Goal: Information Seeking & Learning: Learn about a topic

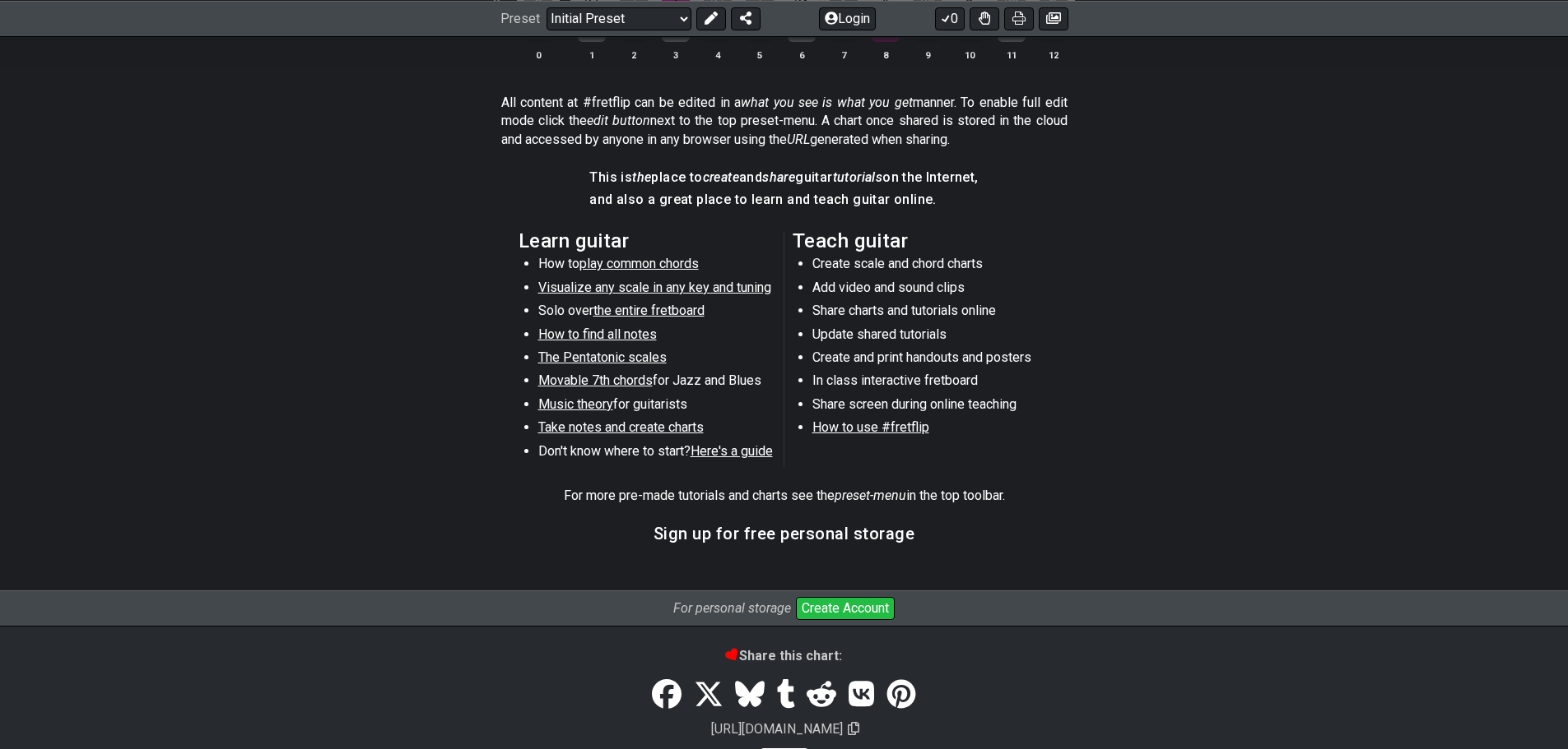
scroll to position [811, 0]
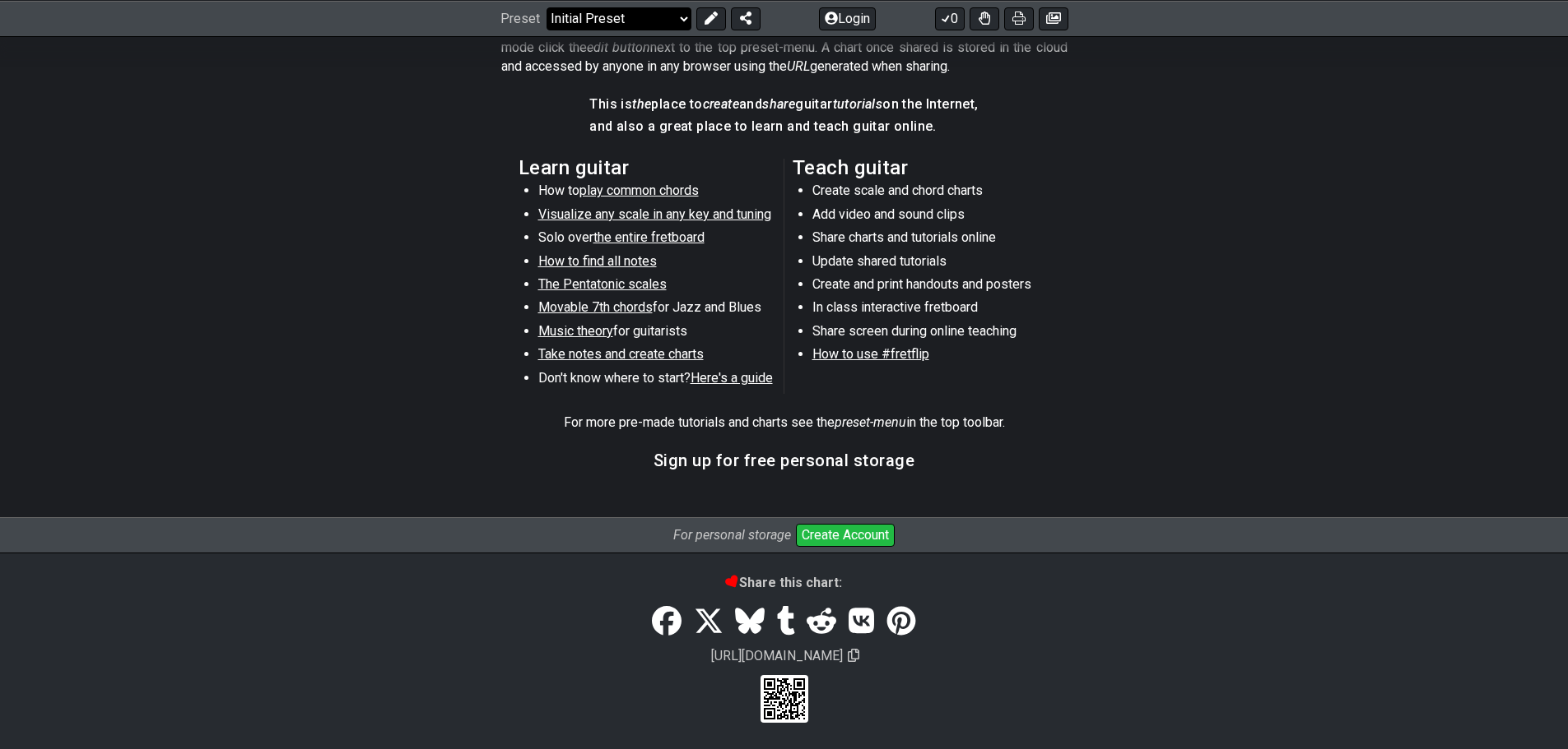
click at [650, 19] on select "Welcome to #fretflip! Initial Preset Custom Preset Minor Pentatonic Major Penta…" at bounding box center [618, 18] width 145 height 23
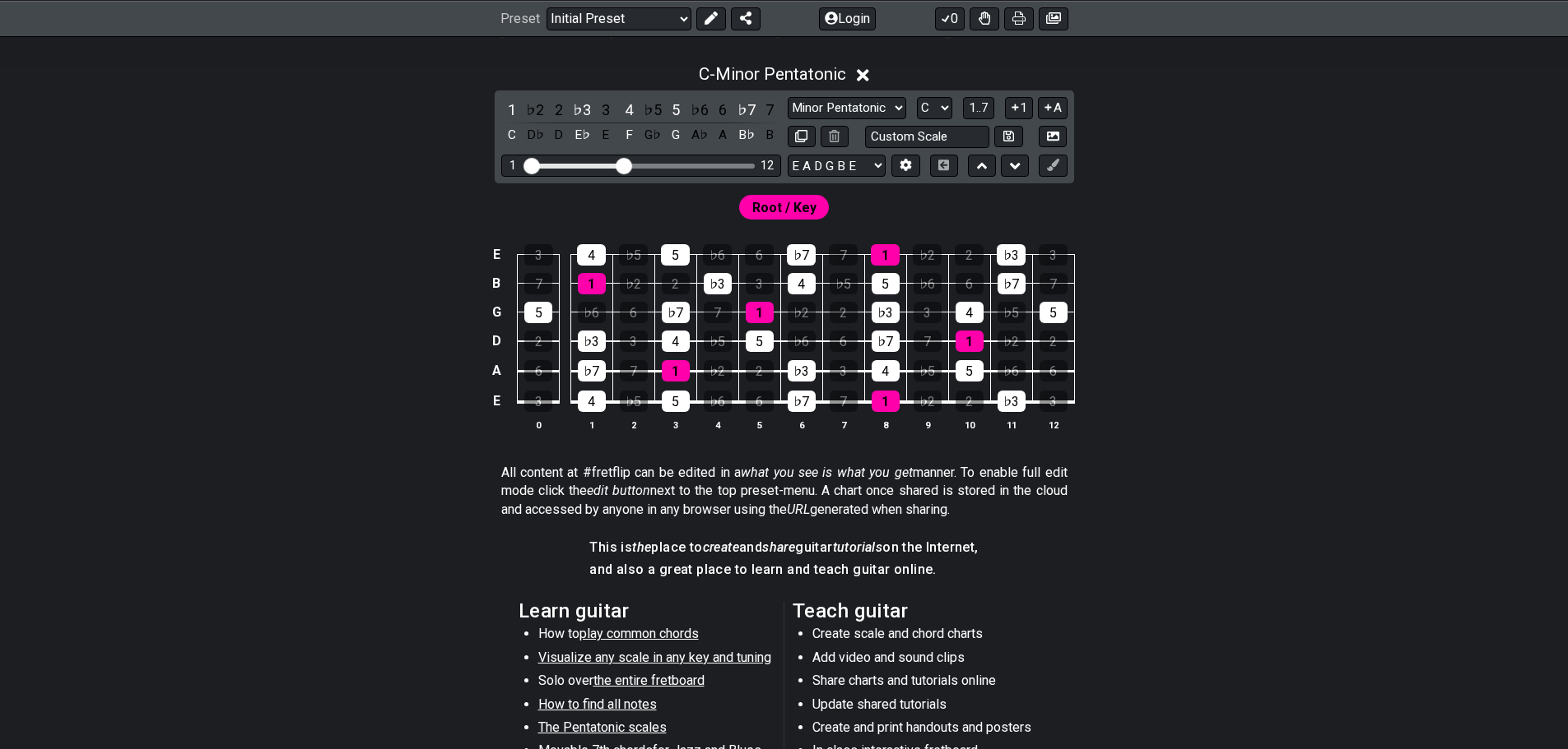
scroll to position [72, 0]
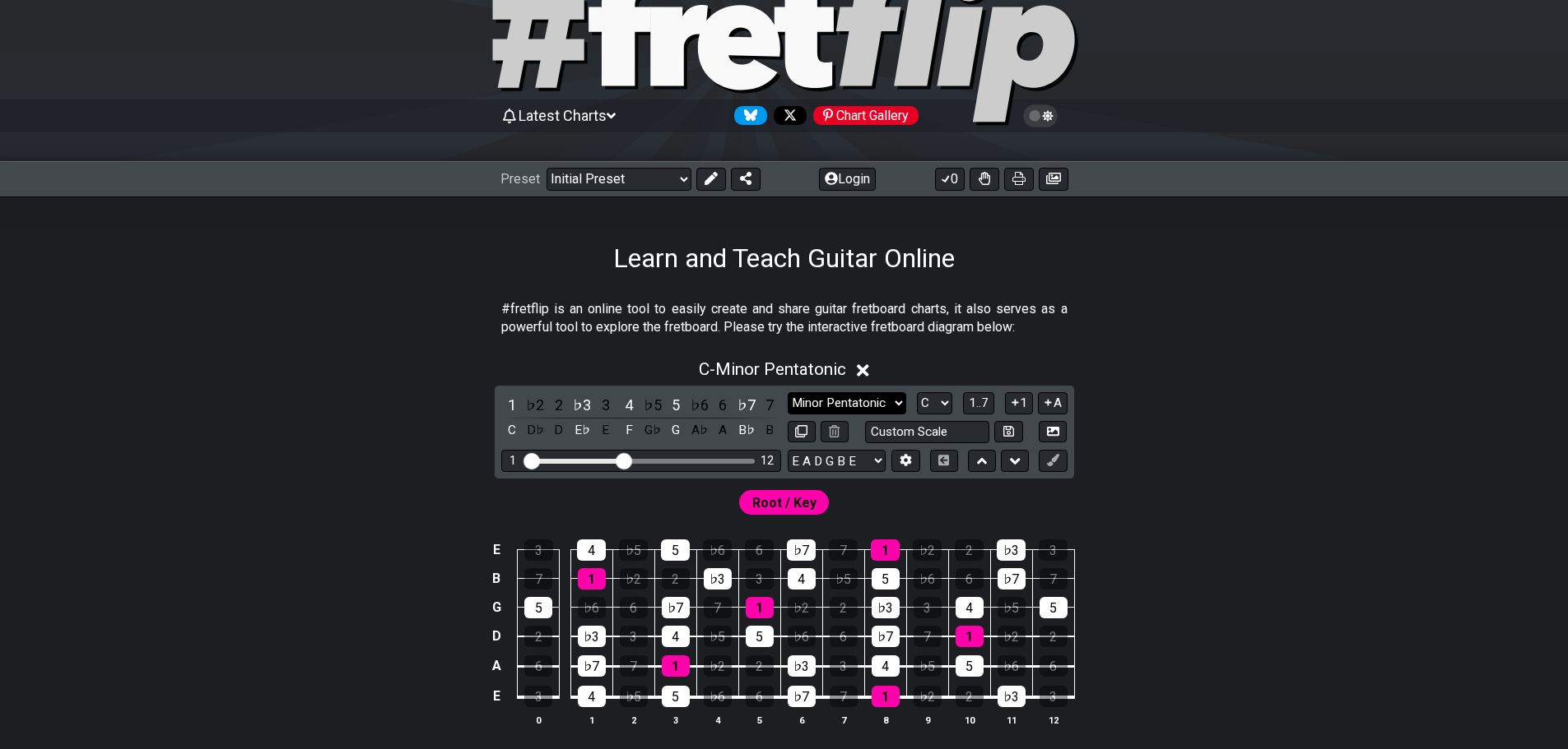
click at [895, 402] on select "Minor Pentatonic Click to edit Minor Pentatonic Major Pentatonic Minor Blues Ma…" at bounding box center [847, 403] width 119 height 22
select select "Major Blues"
click at [788, 393] on select "Minor Pentatonic Click to edit Minor Pentatonic Major Pentatonic Minor Blues Ma…" at bounding box center [847, 403] width 119 height 22
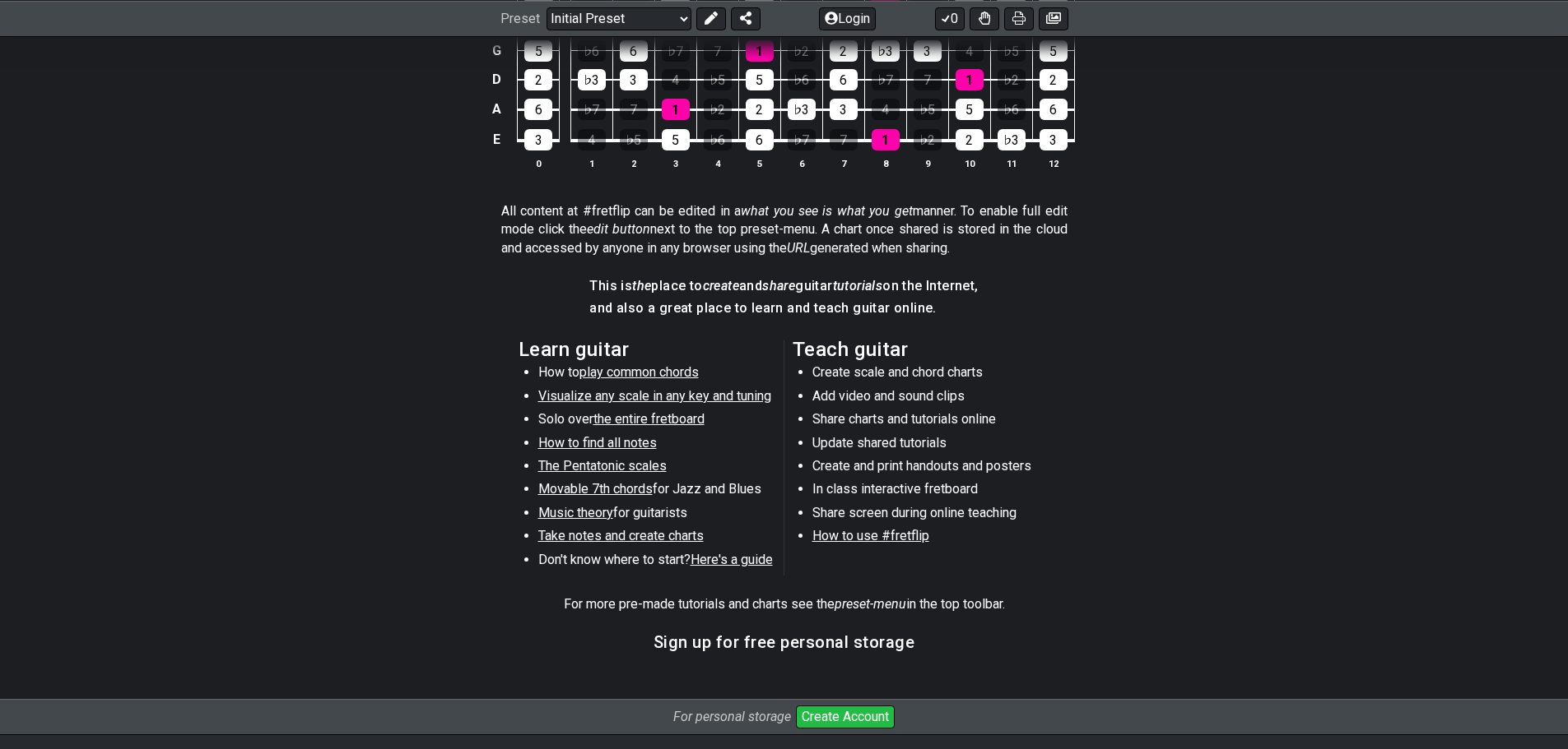
scroll to position [658, 0]
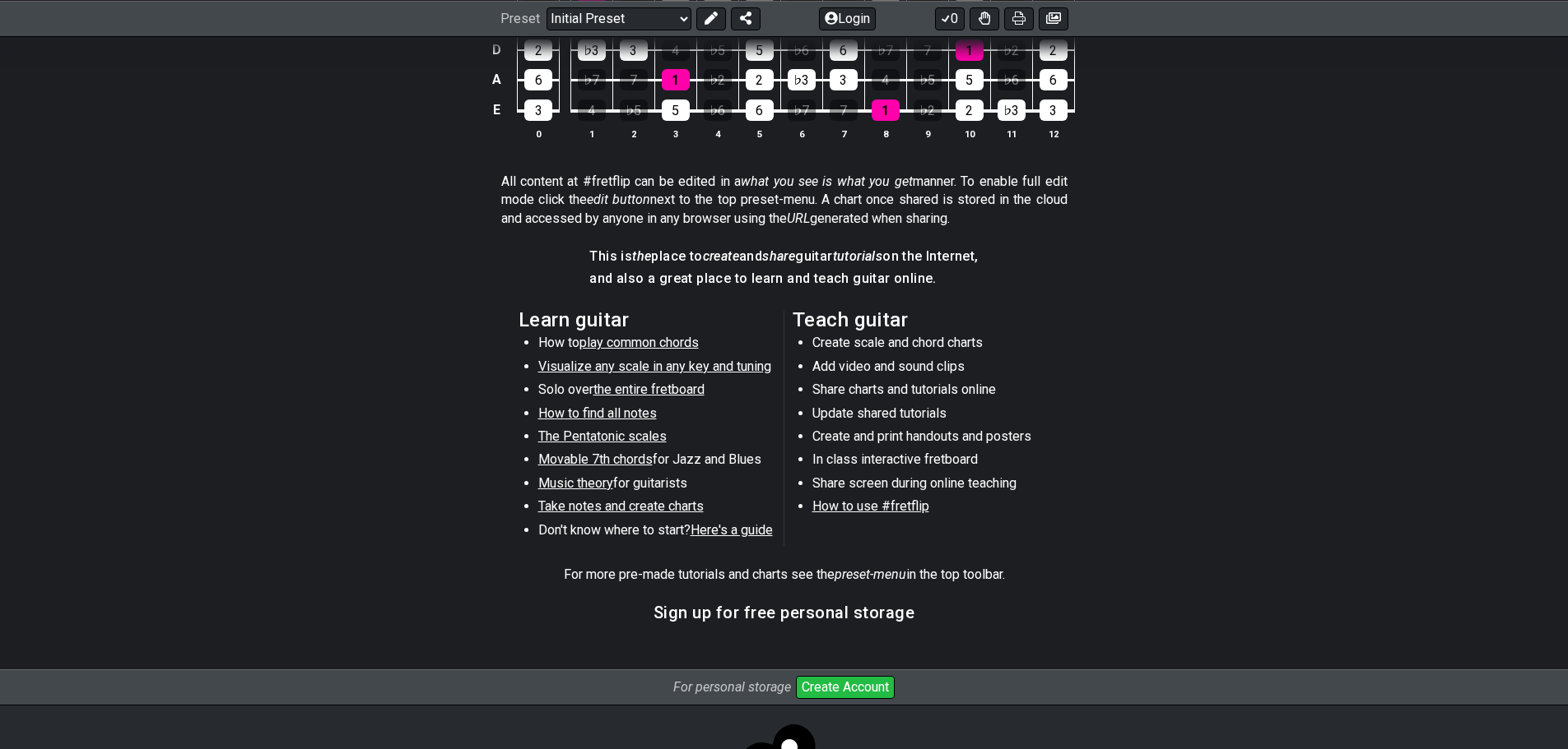
click at [558, 486] on span "Music theory" at bounding box center [575, 483] width 75 height 15
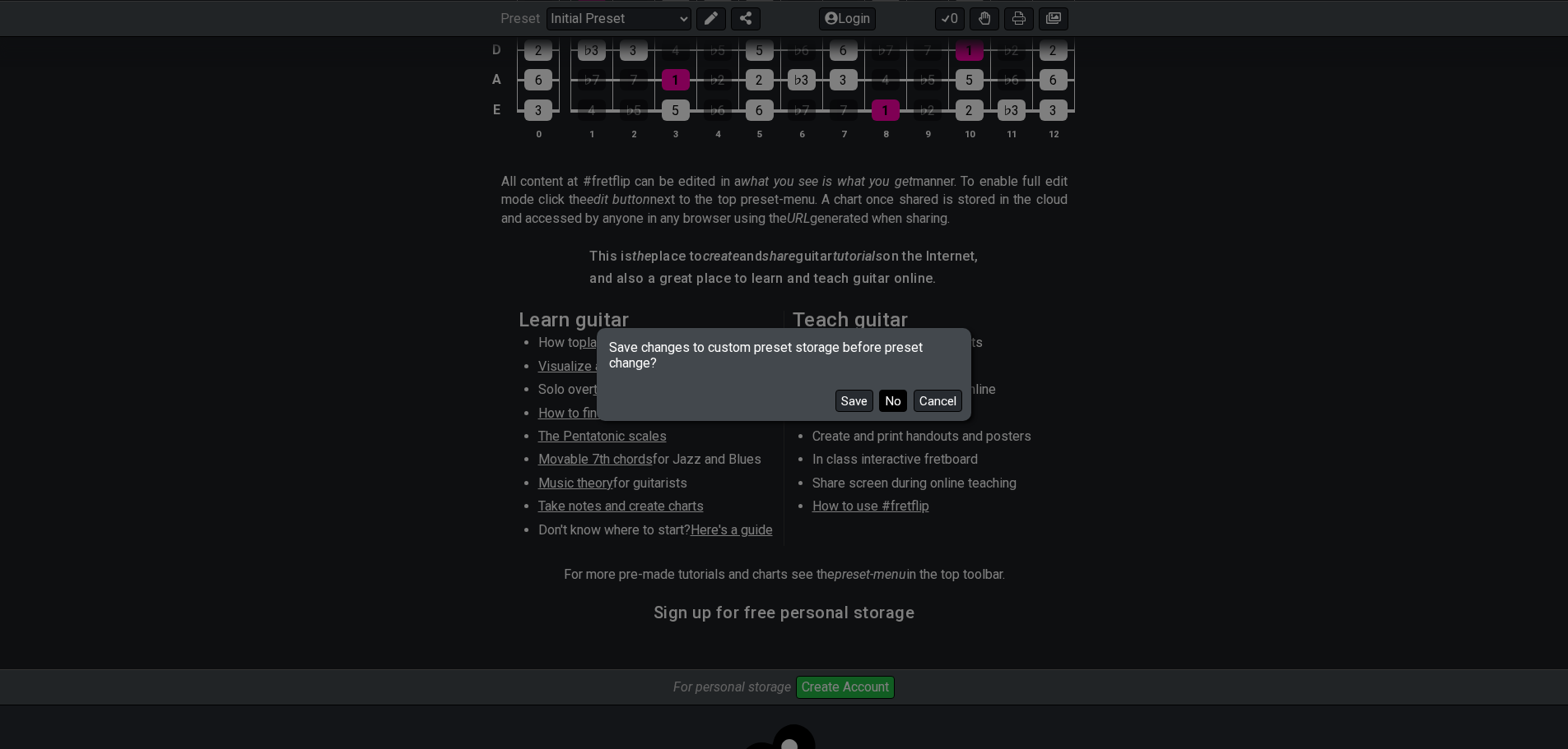
click at [887, 401] on button "No" at bounding box center [892, 400] width 28 height 22
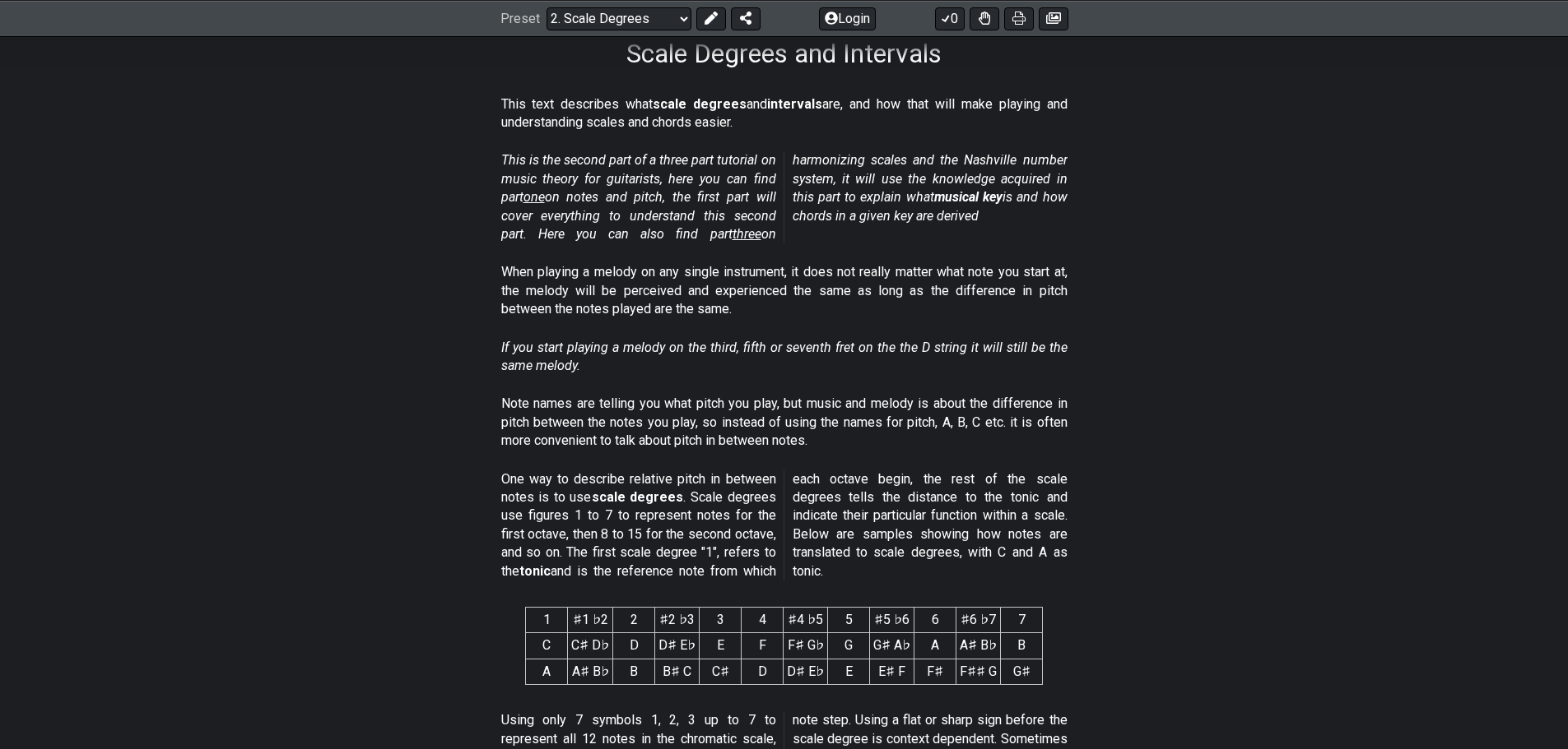
scroll to position [247, 0]
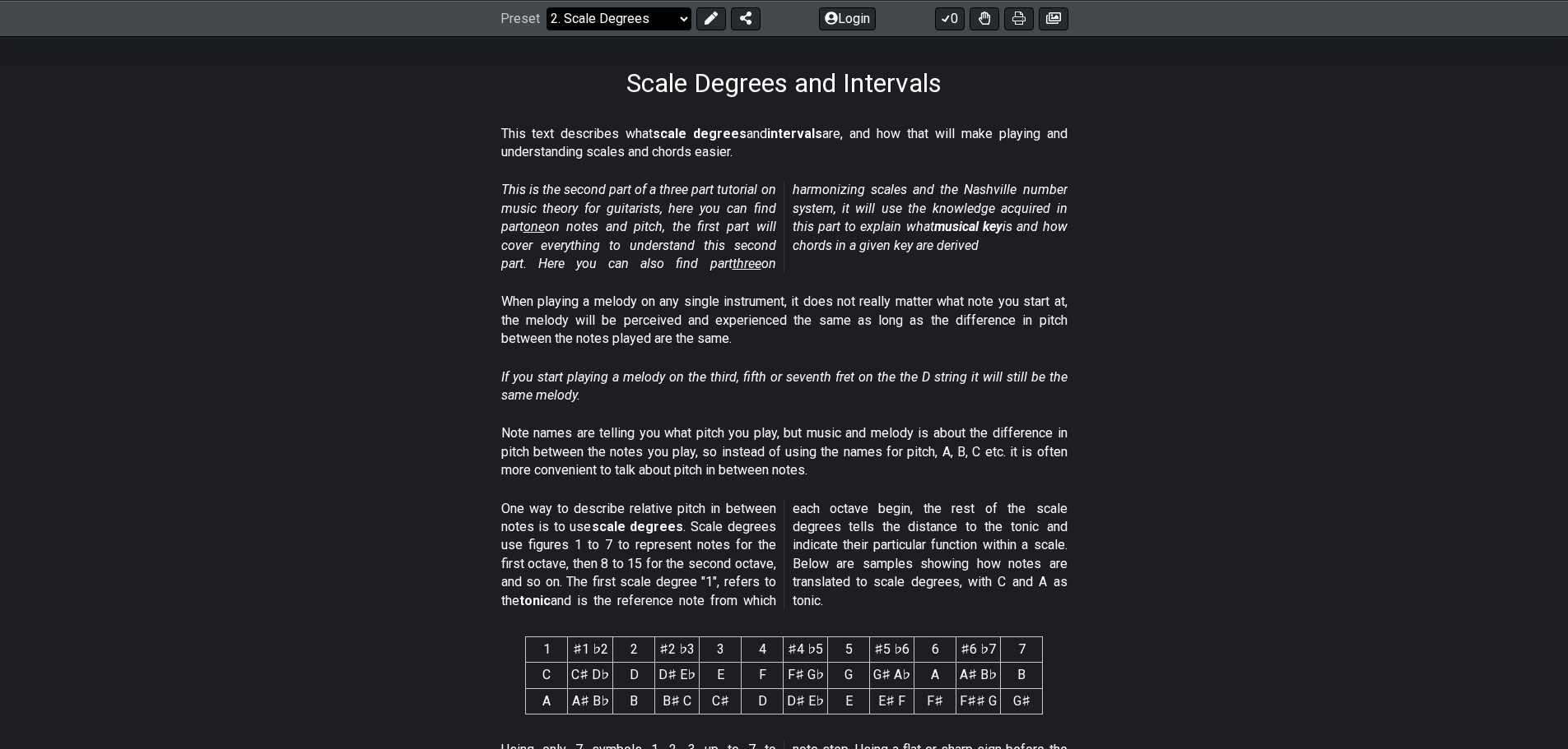
click at [590, 14] on select "Welcome to #fretflip! Initial Preset Custom Preset Minor Pentatonic Major Penta…" at bounding box center [618, 18] width 145 height 23
click at [546, 7] on select "Welcome to #fretflip! Initial Preset Custom Preset Minor Pentatonic Major Penta…" at bounding box center [618, 18] width 145 height 23
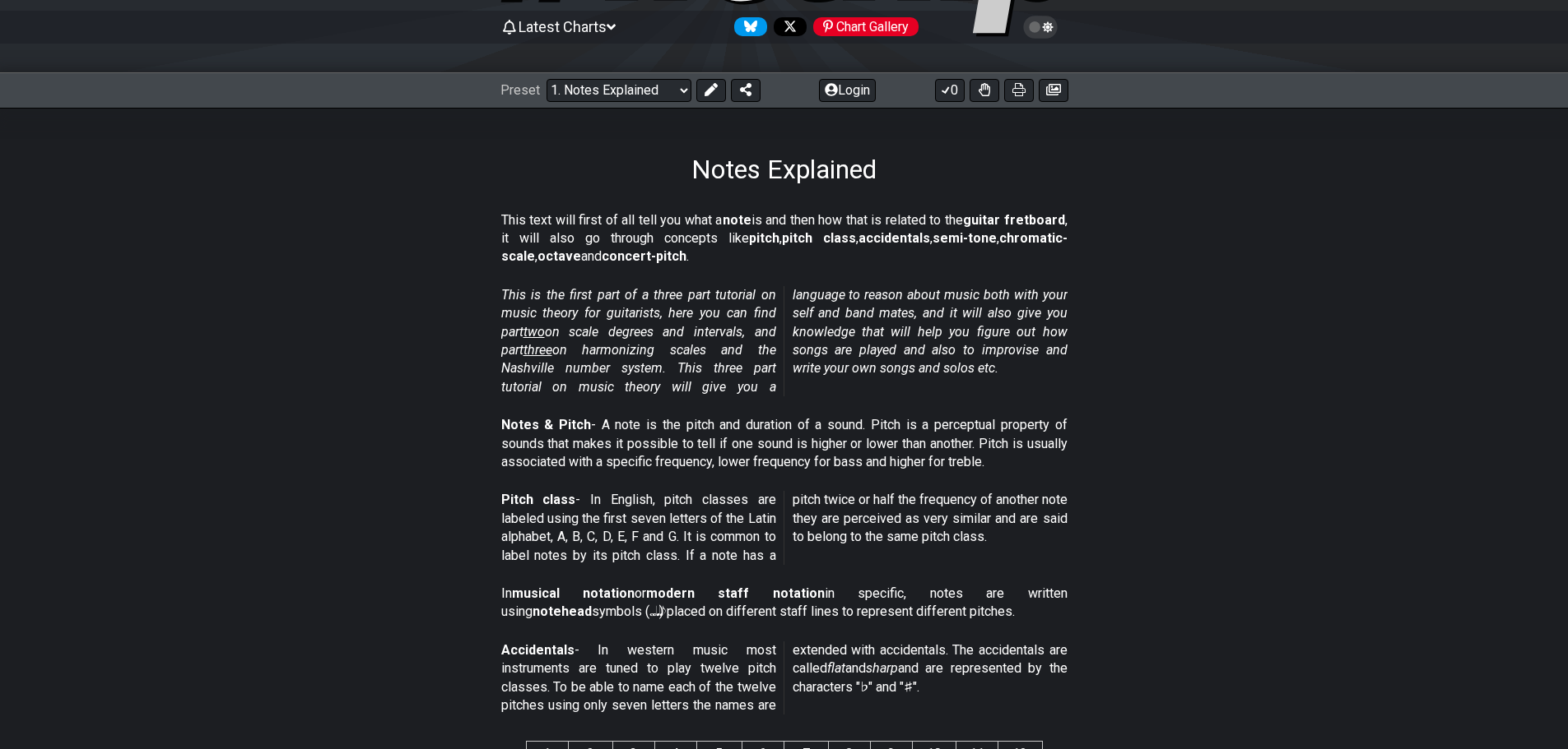
scroll to position [82, 0]
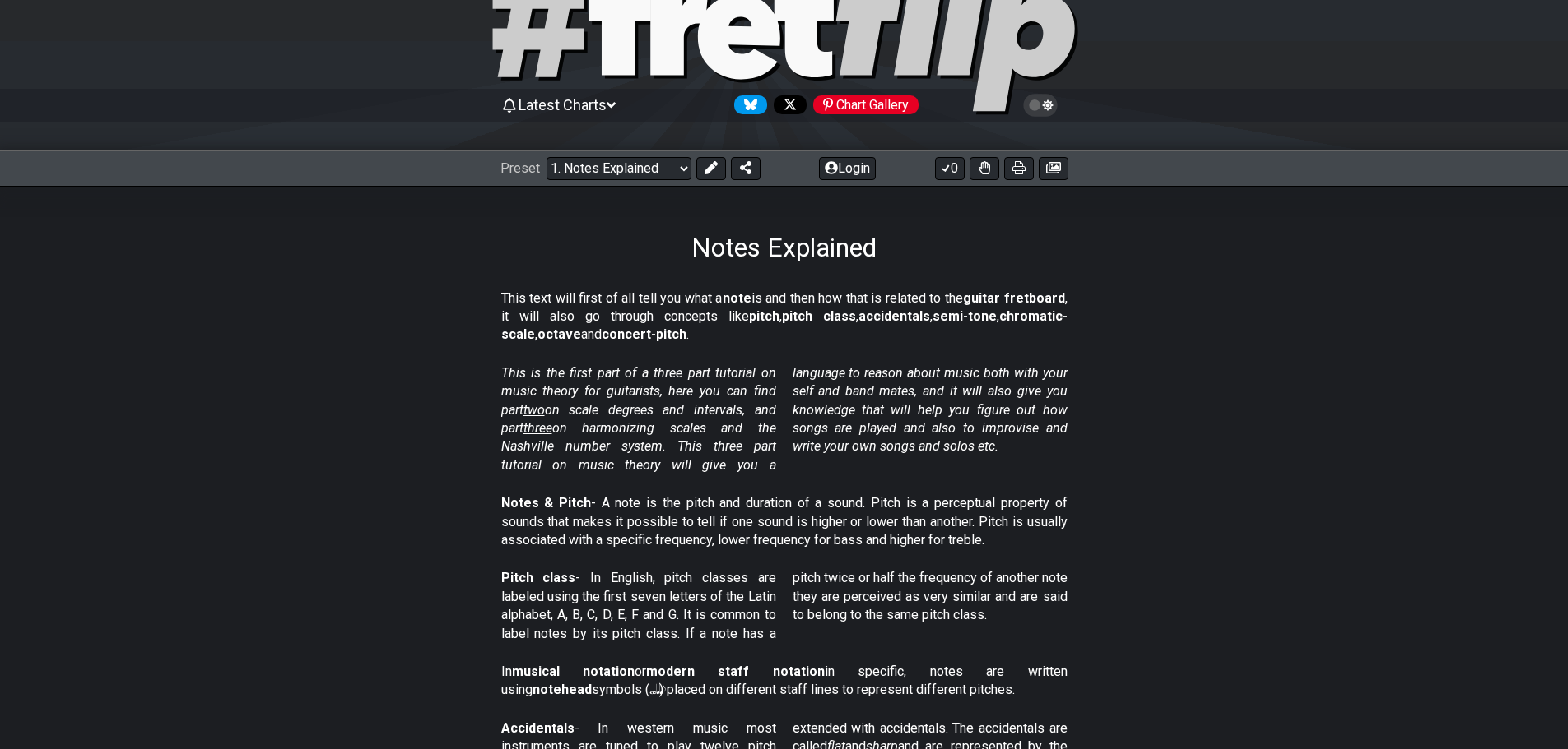
drag, startPoint x: 532, startPoint y: 409, endPoint x: 516, endPoint y: 409, distance: 16.0
click at [516, 409] on em "This is the first part of a three part tutorial on music theory for guitarists,…" at bounding box center [784, 419] width 566 height 107
click at [541, 409] on span "two" at bounding box center [534, 410] width 21 height 15
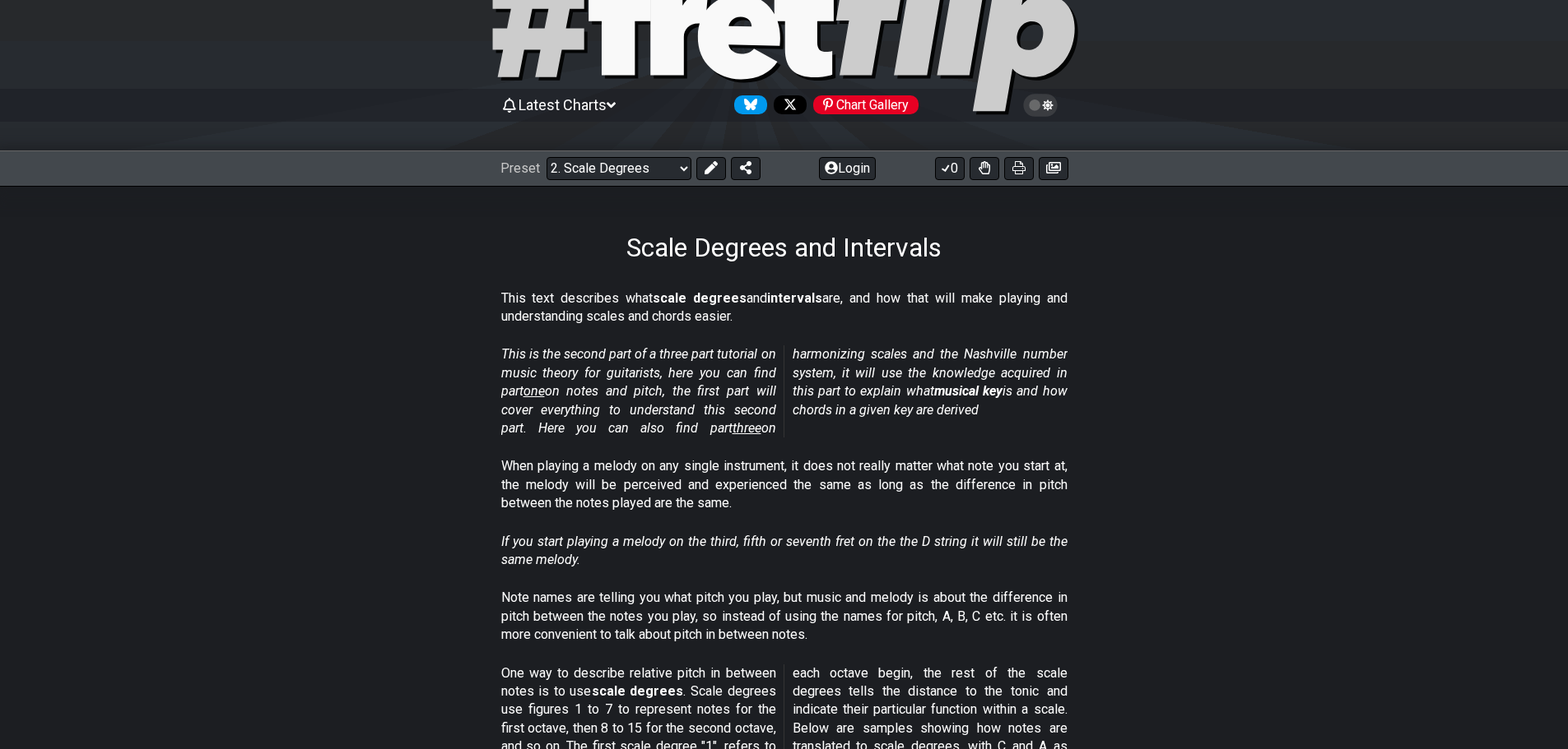
drag, startPoint x: 478, startPoint y: 364, endPoint x: 444, endPoint y: 351, distance: 36.4
click at [606, 166] on select "Welcome to #fretflip! Initial Preset Custom Preset Minor Pentatonic Major Penta…" at bounding box center [618, 169] width 145 height 23
click at [546, 157] on select "Welcome to #fretflip! Initial Preset Custom Preset Minor Pentatonic Major Penta…" at bounding box center [618, 169] width 145 height 23
select select "/musical-notes-explained"
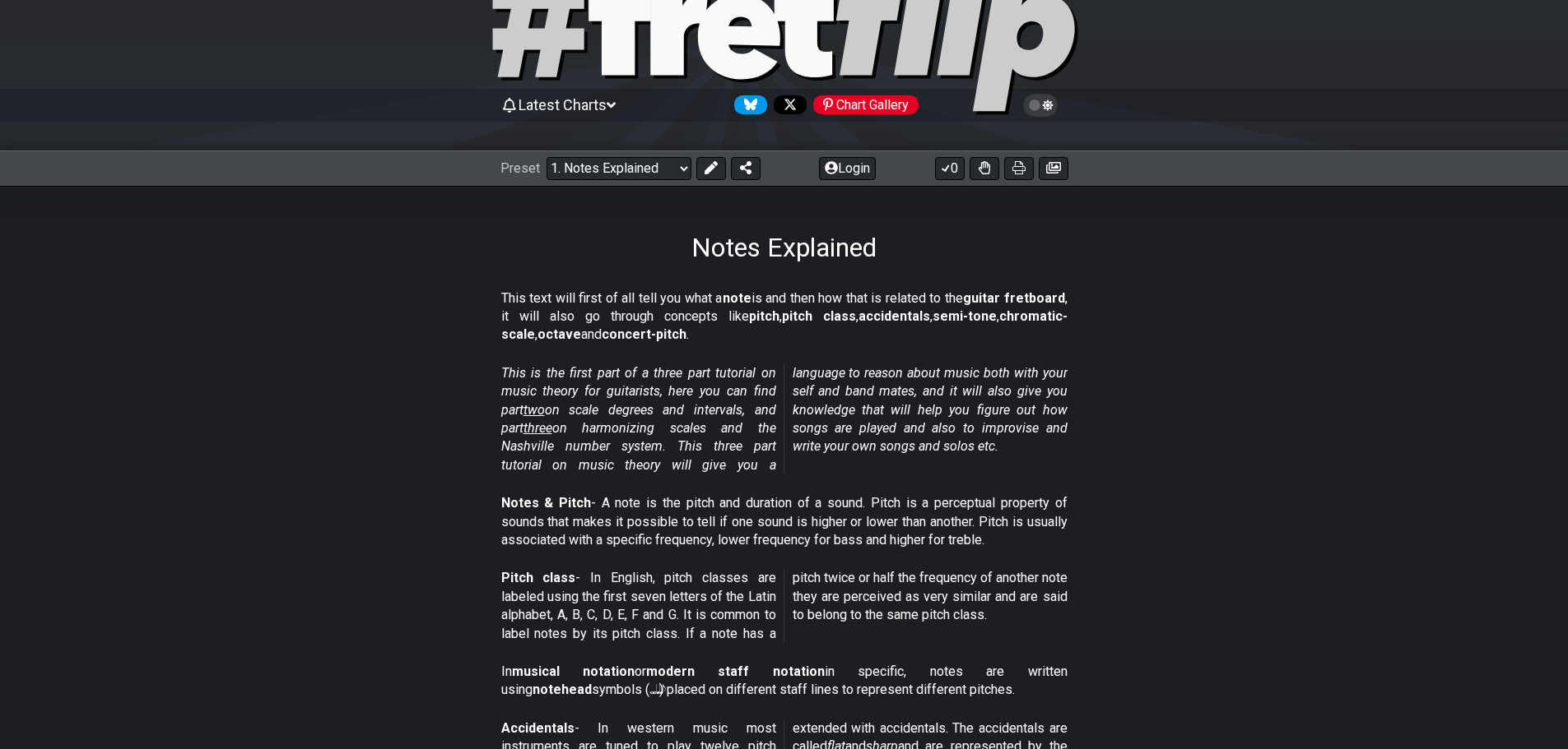
click at [637, 374] on em "This is the first part of a three part tutorial on music theory for guitarists,…" at bounding box center [784, 419] width 566 height 107
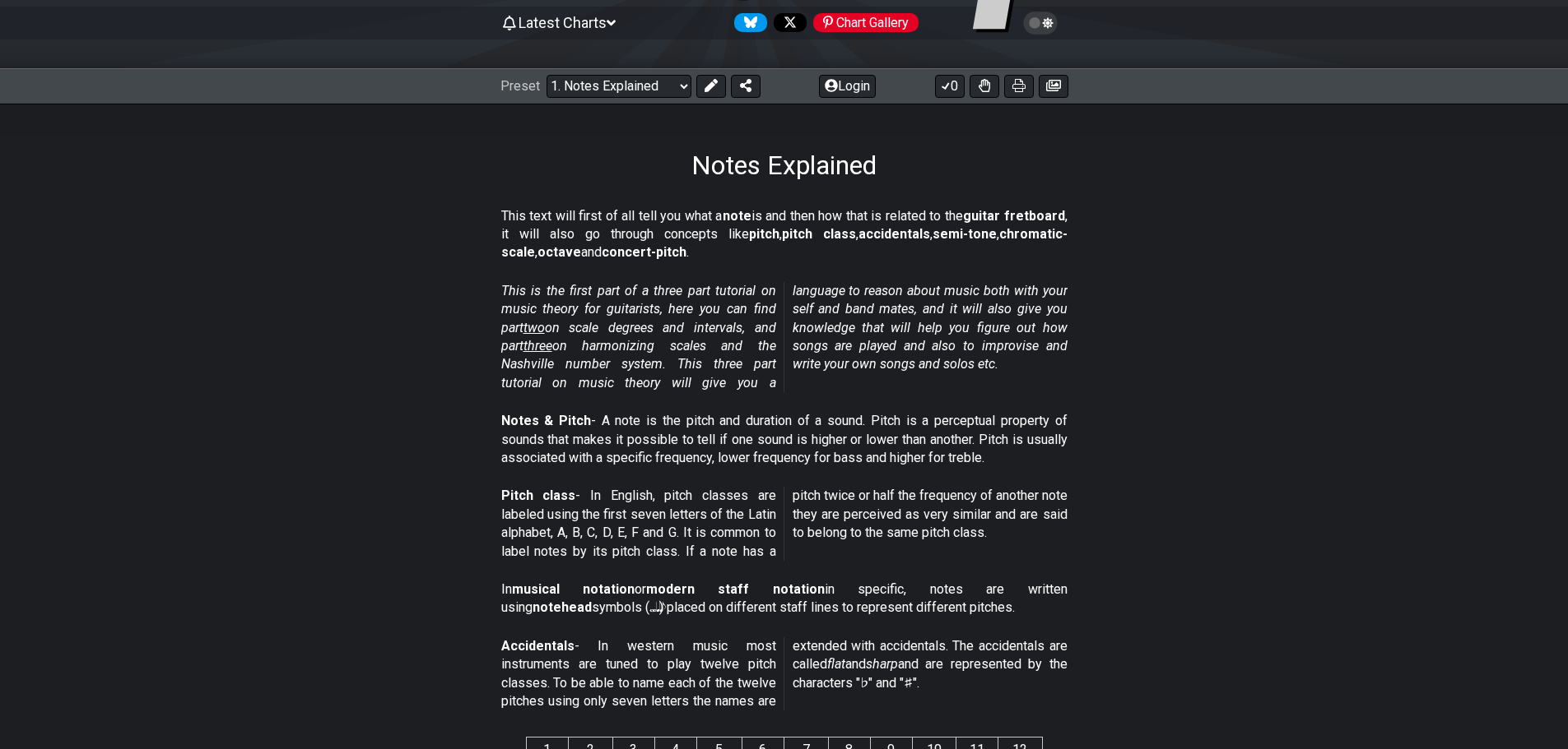
scroll to position [82, 0]
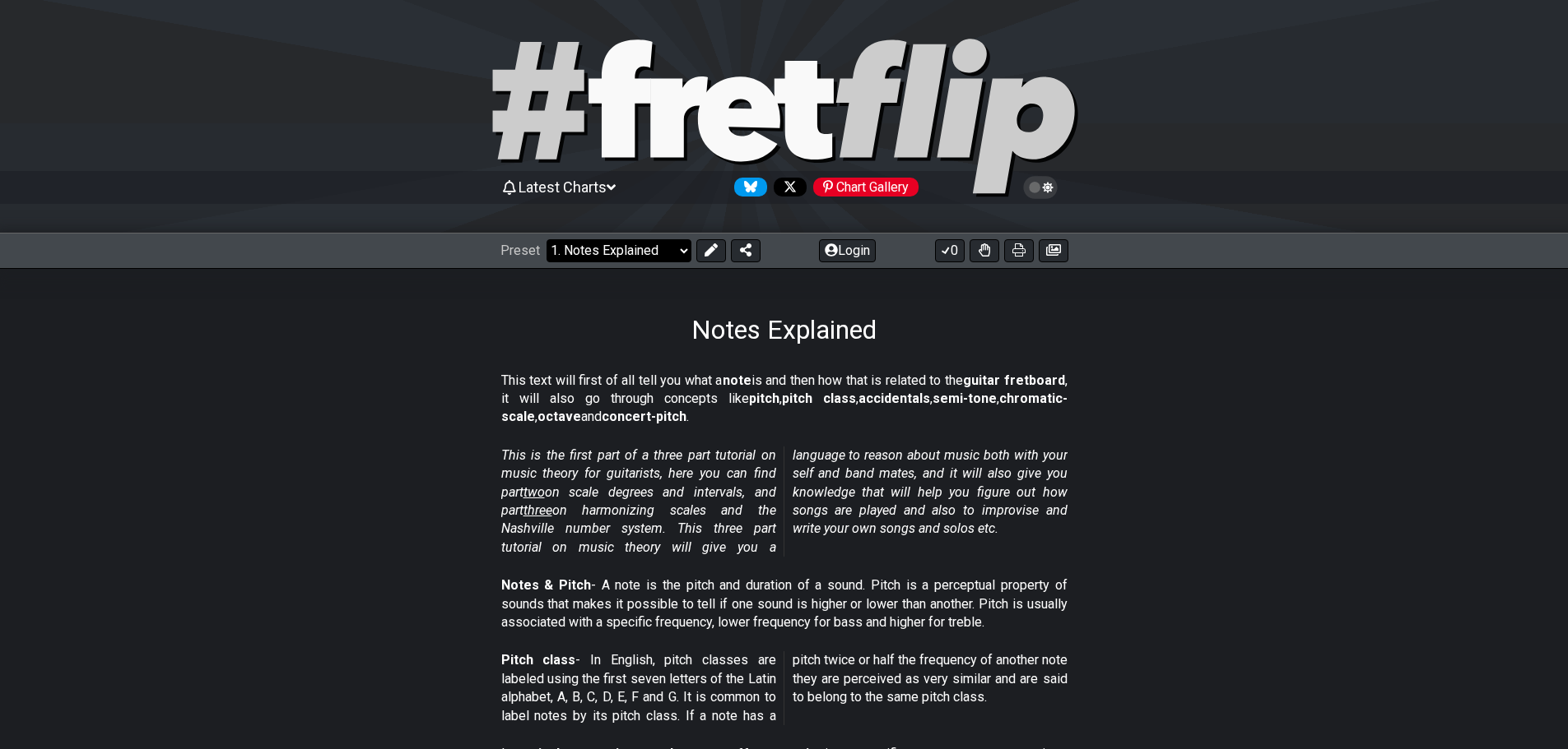
click at [590, 255] on select "Welcome to #fretflip! Initial Preset Custom Preset Minor Pentatonic Major Penta…" at bounding box center [618, 251] width 145 height 23
click at [546, 239] on select "Welcome to #fretflip! Initial Preset Custom Preset Minor Pentatonic Major Penta…" at bounding box center [618, 251] width 145 height 23
select select "/scale-degrees-and-intervals"
click at [655, 242] on select "Welcome to #fretflip! Initial Preset Custom Preset Minor Pentatonic Major Penta…" at bounding box center [618, 251] width 145 height 23
click at [546, 239] on select "Welcome to #fretflip! Initial Preset Custom Preset Minor Pentatonic Major Penta…" at bounding box center [618, 251] width 145 height 23
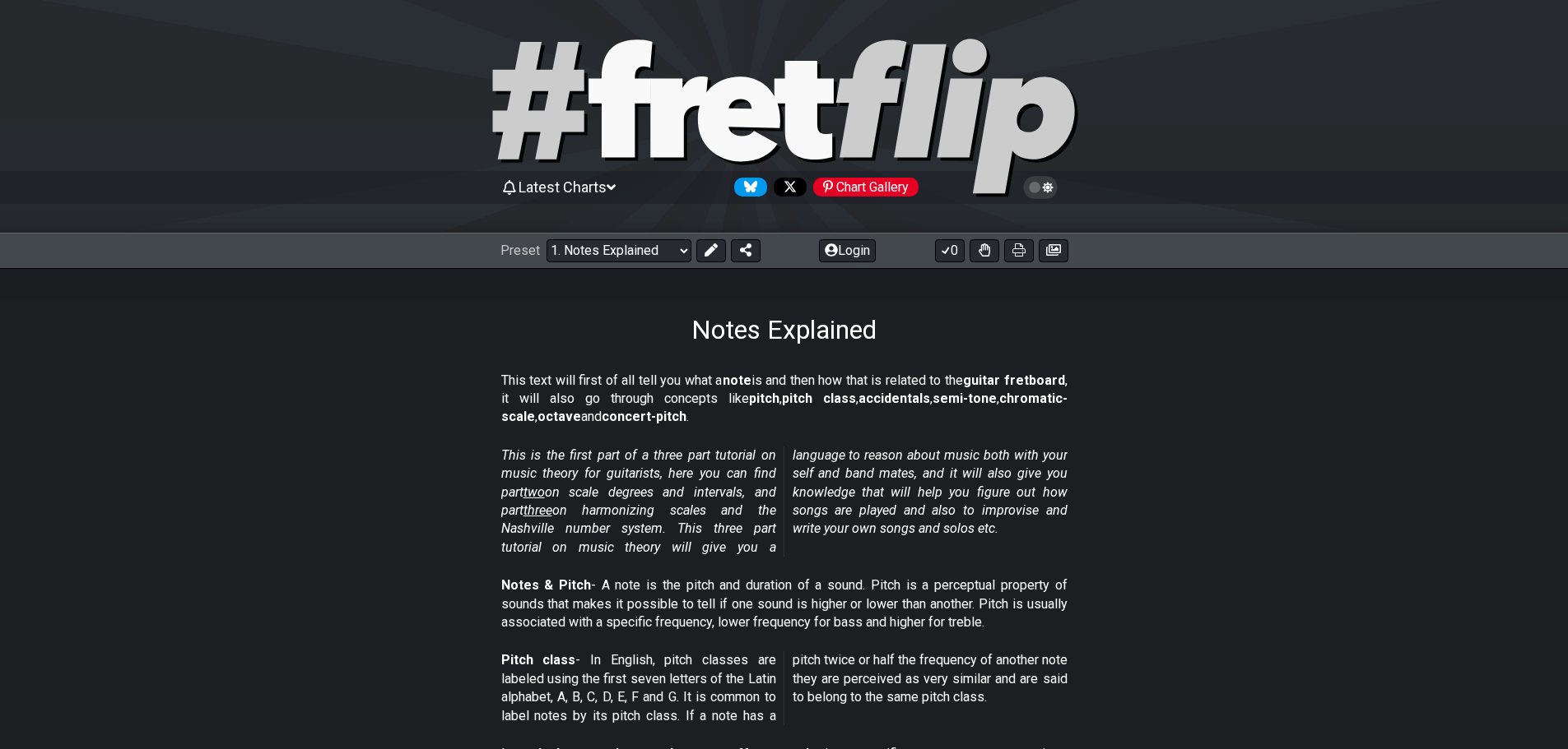
select select "/harmonizing-scales"
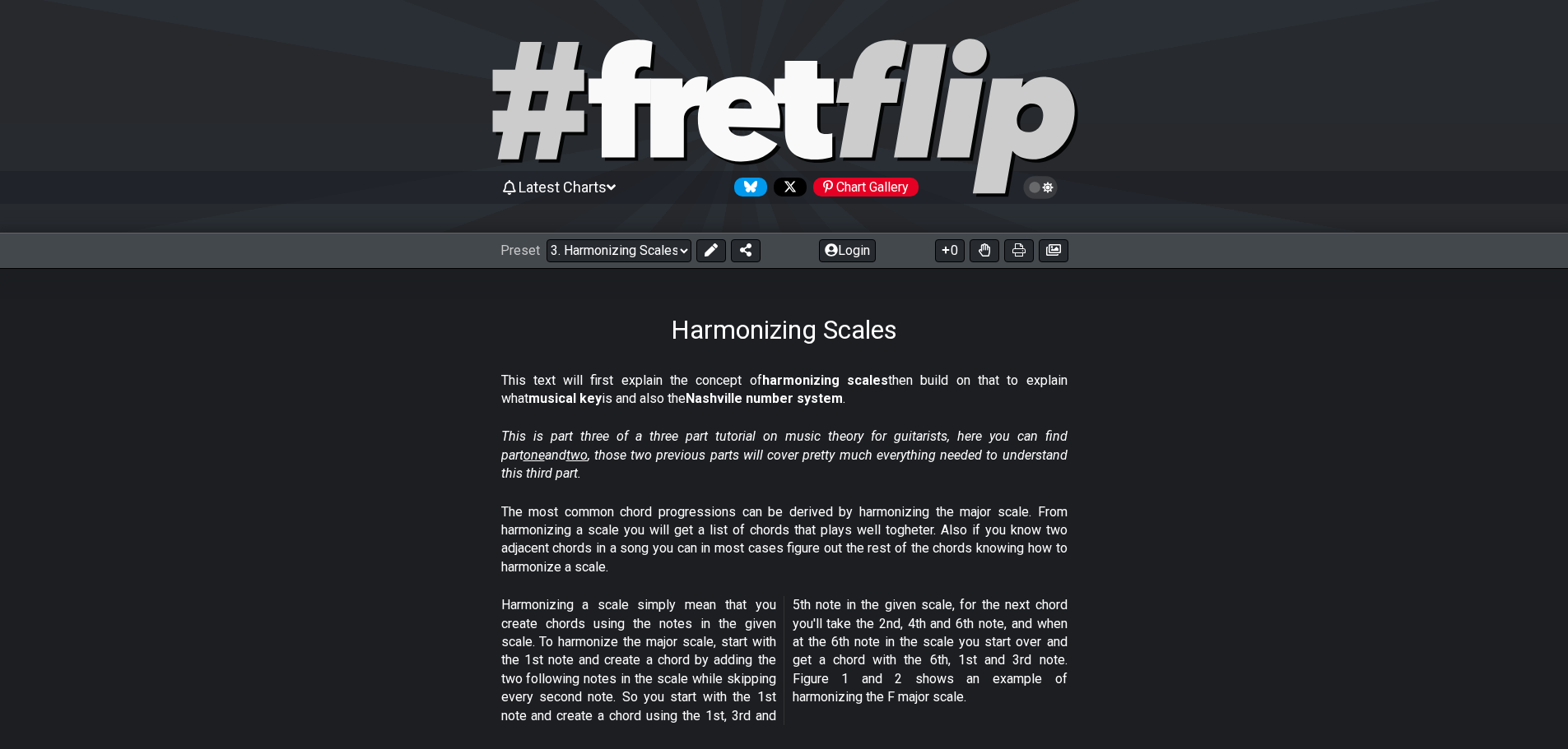
click at [828, 416] on div "This text will first explain the concept of harmonizing scales then build on th…" at bounding box center [784, 393] width 566 height 57
click at [1004, 561] on p "The most common chord progressions can be derived by harmonizing the major scal…" at bounding box center [784, 539] width 566 height 74
